Goal: Transaction & Acquisition: Purchase product/service

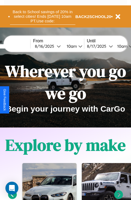
click at [42, 16] on button "Back to School savings of 20% in select cities! Ends [DATE] 10am PT. Use code:" at bounding box center [42, 16] width 65 height 17
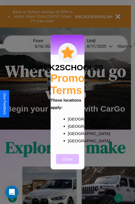
click at [68, 163] on button "Close" at bounding box center [67, 159] width 23 height 10
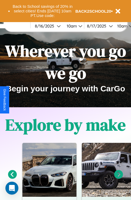
scroll to position [83, 0]
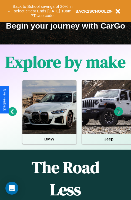
click at [119, 116] on icon at bounding box center [118, 112] width 9 height 9
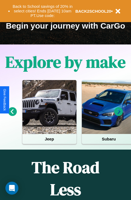
click at [119, 116] on icon at bounding box center [118, 112] width 9 height 9
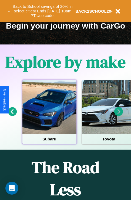
click at [49, 116] on div at bounding box center [49, 107] width 54 height 54
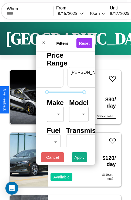
scroll to position [0, 33]
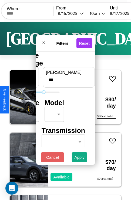
type input "***"
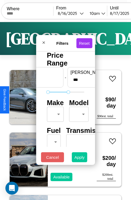
type input "**"
click at [80, 159] on button "Apply" at bounding box center [80, 158] width 16 height 10
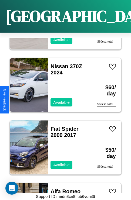
scroll to position [2778, 0]
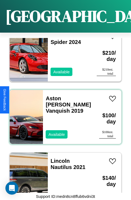
click at [63, 114] on div "Aston [PERSON_NAME] Vanquish 2019 Available" at bounding box center [68, 117] width 51 height 54
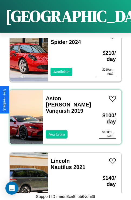
click at [63, 114] on div "Aston [PERSON_NAME] Vanquish 2019 Available" at bounding box center [68, 117] width 51 height 54
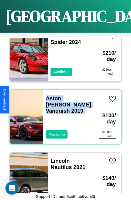
click at [63, 114] on div "Aston [PERSON_NAME] Vanquish 2019 Available" at bounding box center [68, 117] width 51 height 54
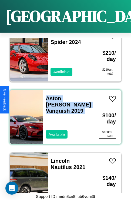
click at [63, 114] on div "Aston [PERSON_NAME] Vanquish 2019 Available" at bounding box center [68, 117] width 51 height 54
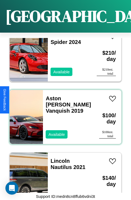
click at [63, 114] on div "Aston [PERSON_NAME] Vanquish 2019 Available" at bounding box center [68, 117] width 51 height 54
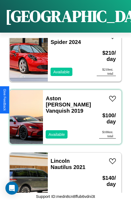
click at [63, 114] on div "Aston [PERSON_NAME] Vanquish 2019 Available" at bounding box center [68, 117] width 51 height 54
click at [65, 96] on link "Aston [PERSON_NAME] Vanquish 2019" at bounding box center [68, 105] width 45 height 18
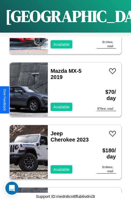
scroll to position [20, 0]
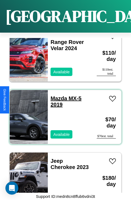
click at [57, 96] on link "Mazda MX-5 2019" at bounding box center [66, 102] width 31 height 12
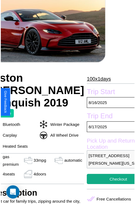
scroll to position [60, 29]
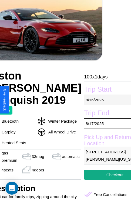
click at [100, 100] on p "[DATE]" at bounding box center [115, 100] width 62 height 11
select select "*"
select select "****"
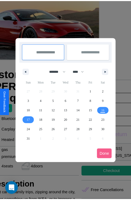
scroll to position [0, 29]
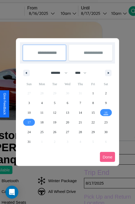
click at [49, 13] on div at bounding box center [67, 102] width 135 height 204
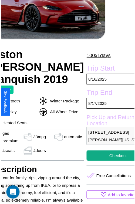
scroll to position [60, 29]
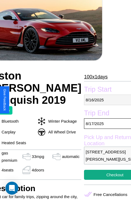
click at [100, 100] on p "8 / 16 / 2025" at bounding box center [115, 100] width 62 height 11
select select "*"
select select "****"
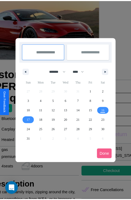
scroll to position [0, 29]
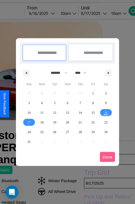
click at [49, 13] on div at bounding box center [67, 102] width 135 height 204
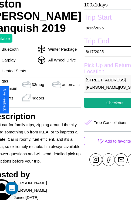
scroll to position [135, 29]
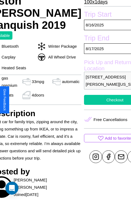
click at [100, 100] on button "Checkout" at bounding box center [115, 100] width 62 height 10
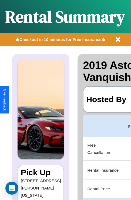
scroll to position [0, 102]
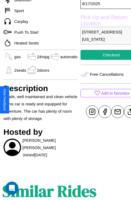
scroll to position [191, 17]
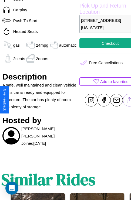
click at [129, 100] on line at bounding box center [129, 100] width 0 height 4
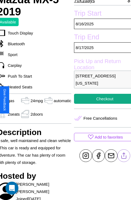
scroll to position [134, 23]
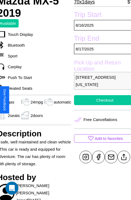
click at [100, 100] on button "Checkout" at bounding box center [105, 100] width 62 height 10
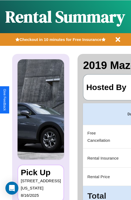
scroll to position [0, 102]
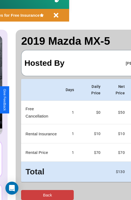
click at [26, 195] on button "Back" at bounding box center [47, 195] width 53 height 10
